Goal: Find specific page/section: Find specific page/section

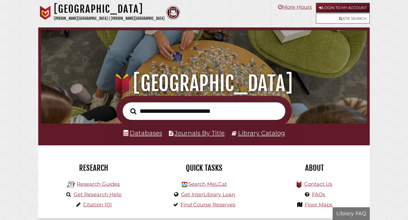
scroll to position [108, 323]
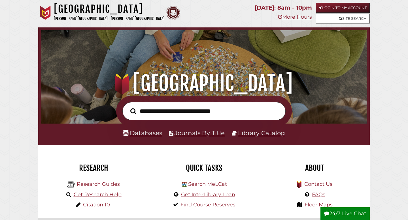
click at [197, 112] on input "text" at bounding box center [203, 111] width 163 height 18
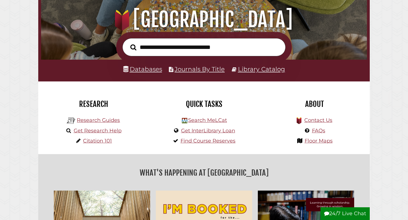
scroll to position [64, 0]
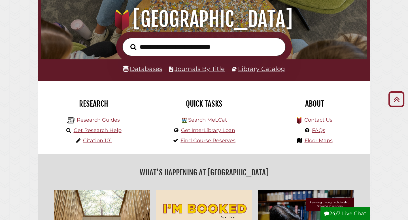
click at [148, 63] on div "Databases Journals By Title Library Catalog" at bounding box center [203, 70] width 331 height 22
click at [148, 67] on link "Databases" at bounding box center [142, 68] width 39 height 7
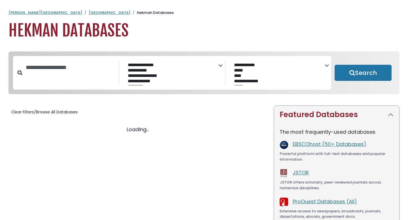
select select "Database Subject Filter"
select select "Database Vendors Filter"
select select "Database Subject Filter"
select select "Database Vendors Filter"
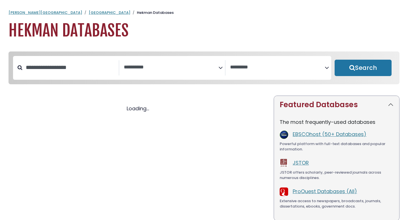
select select "Database Subject Filter"
select select "Database Vendors Filter"
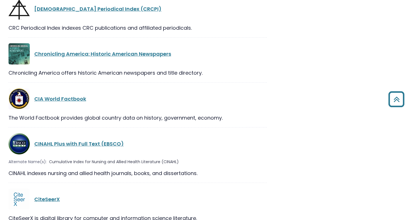
scroll to position [2648, 0]
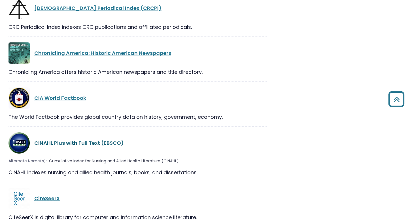
click at [65, 140] on link "CINAHL Plus with Full Text (EBSCO)" at bounding box center [78, 143] width 89 height 7
